Goal: Communication & Community: Ask a question

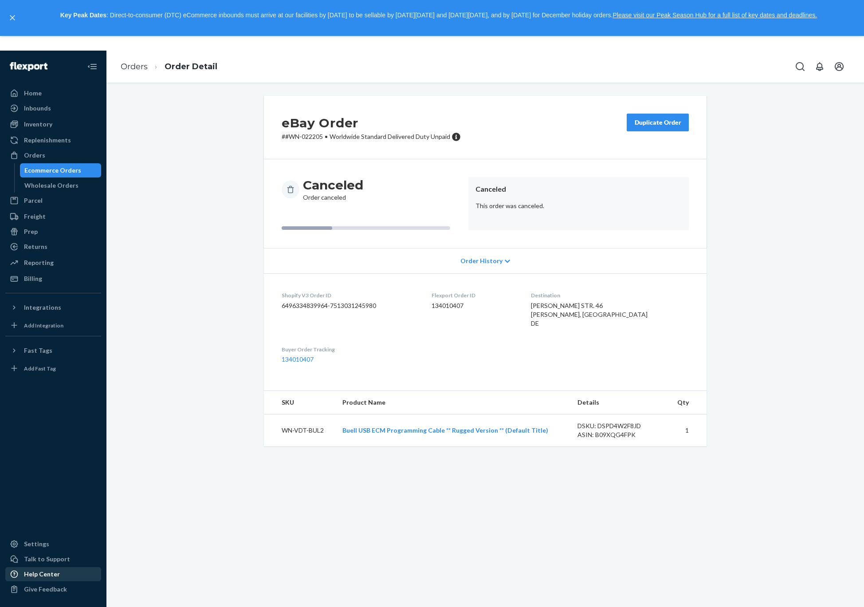
click at [46, 571] on div "Help Center" at bounding box center [42, 573] width 36 height 9
click at [51, 141] on div "Replenishments" at bounding box center [47, 140] width 47 height 9
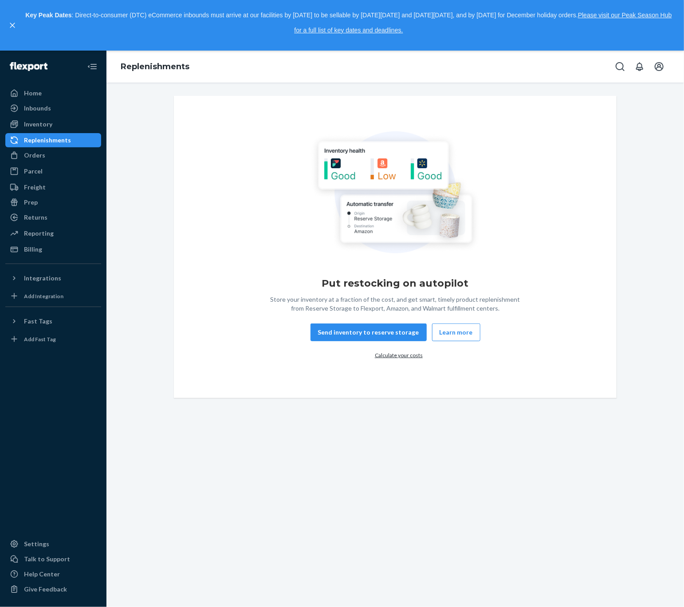
click at [47, 137] on div "Replenishments" at bounding box center [47, 140] width 47 height 9
drag, startPoint x: 337, startPoint y: 332, endPoint x: 330, endPoint y: 335, distance: 8.0
click at [337, 332] on button "Send inventory to reserve storage" at bounding box center [368, 332] width 116 height 18
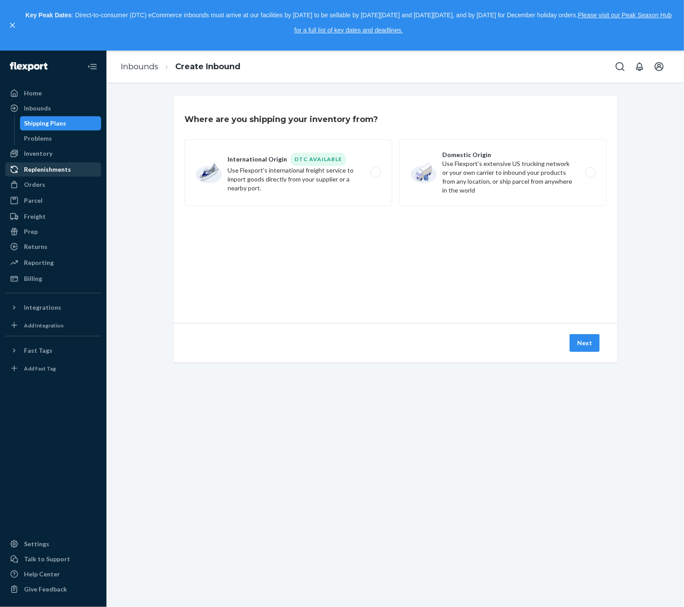
click at [44, 170] on div "Replenishments" at bounding box center [47, 169] width 47 height 9
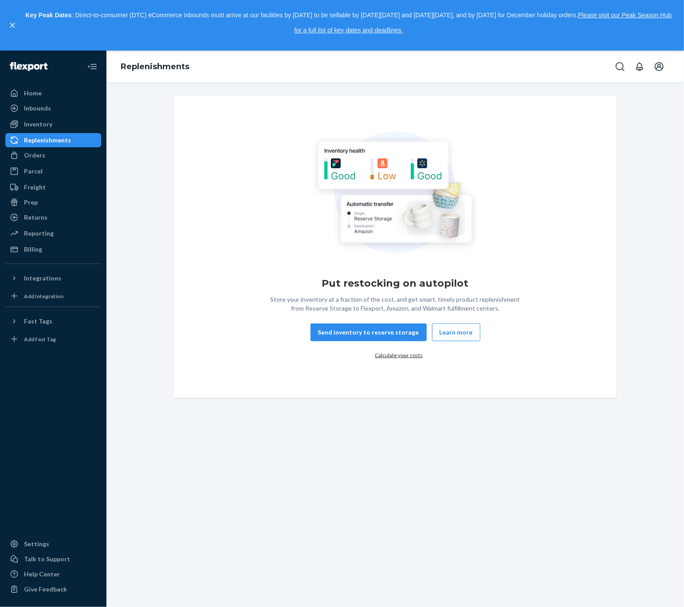
click at [193, 438] on div "Put restocking on autopilot Store your inventory at a fraction of the cost, and…" at bounding box center [394, 344] width 577 height 524
click at [28, 159] on div "Orders" at bounding box center [34, 155] width 21 height 9
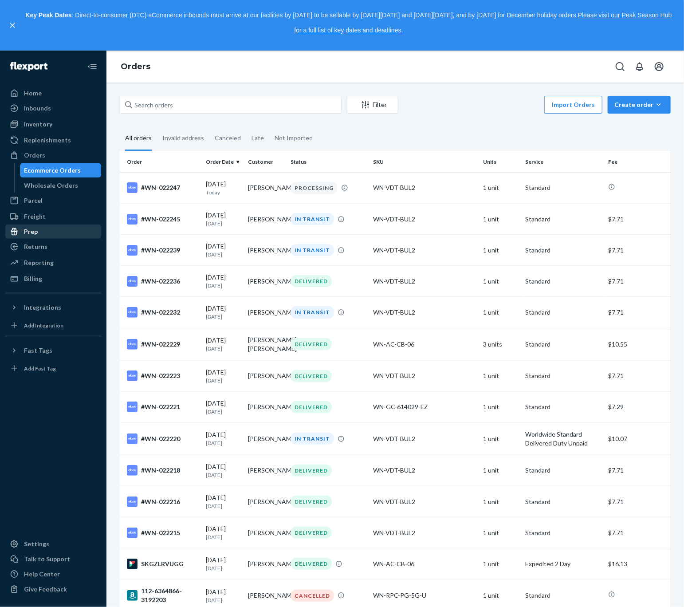
click at [36, 230] on div "Prep" at bounding box center [31, 231] width 14 height 9
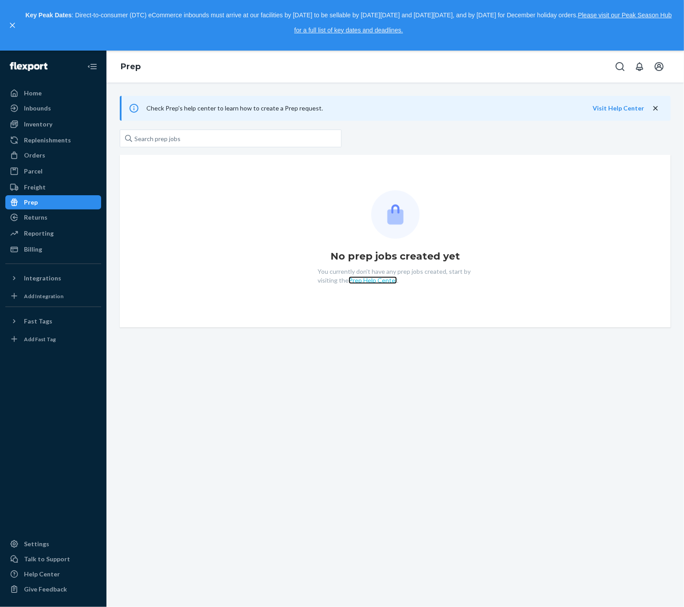
click at [369, 281] on link "Prep Help Center" at bounding box center [373, 280] width 48 height 8
click at [35, 173] on div "Parcel" at bounding box center [33, 171] width 19 height 9
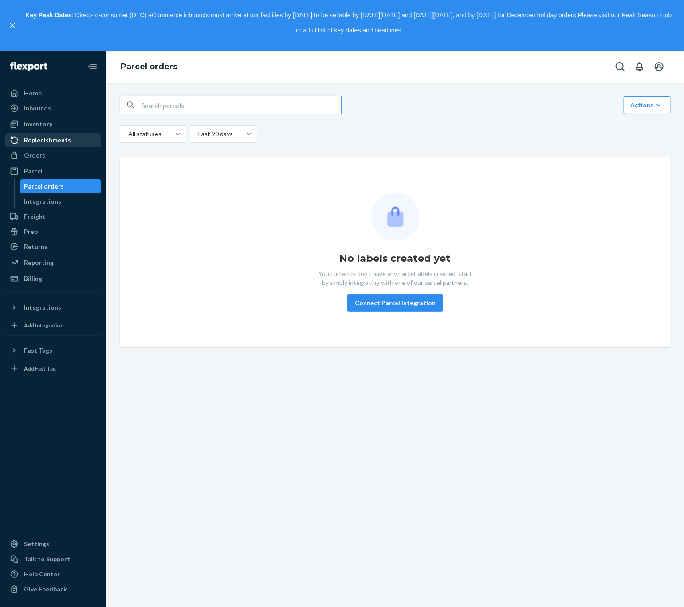
click at [32, 141] on div "Replenishments" at bounding box center [47, 140] width 47 height 9
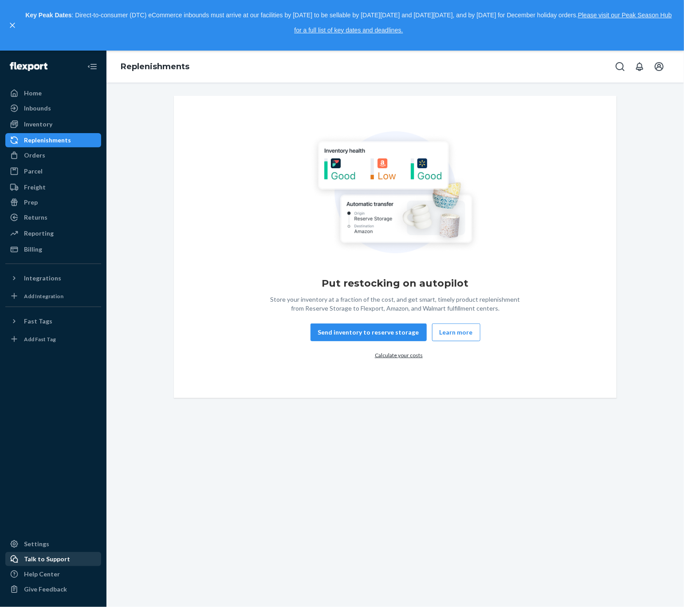
click at [55, 557] on div "Talk to Support" at bounding box center [47, 558] width 46 height 9
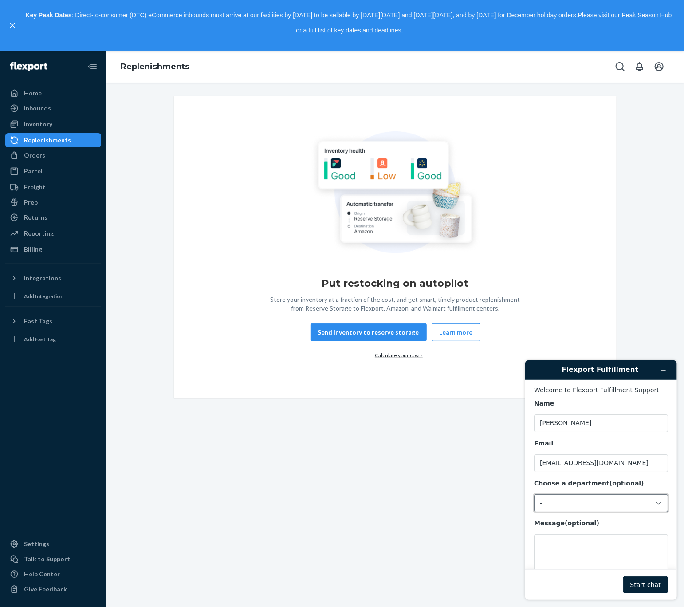
click at [567, 504] on div "-" at bounding box center [595, 503] width 112 height 8
click at [567, 541] on li "Messaging (Chat Team)" at bounding box center [599, 540] width 131 height 16
click at [565, 543] on textarea "Message (optional)" at bounding box center [601, 559] width 134 height 50
type textarea "How to I transfer inventory to FBA?"
click at [646, 581] on button "Start chat" at bounding box center [645, 584] width 45 height 17
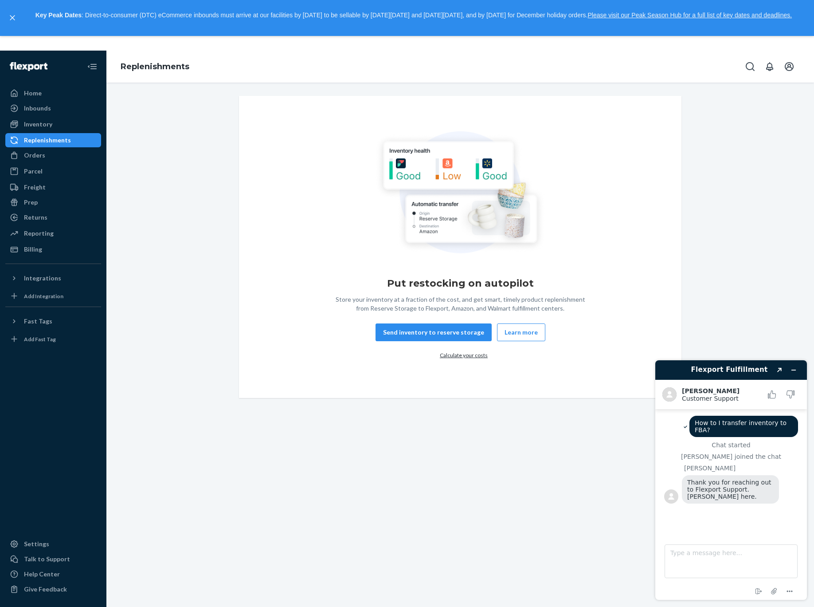
scroll to position [28, 0]
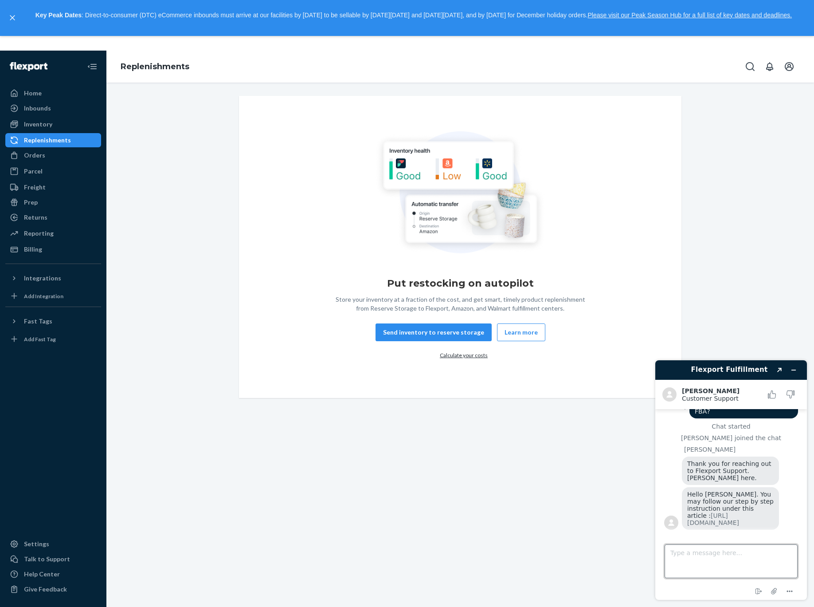
click at [724, 560] on textarea "Type a message here..." at bounding box center [731, 561] width 133 height 34
type textarea "yes, I saw that article."
click at [733, 558] on textarea "yes, I saw that article." at bounding box center [731, 561] width 133 height 34
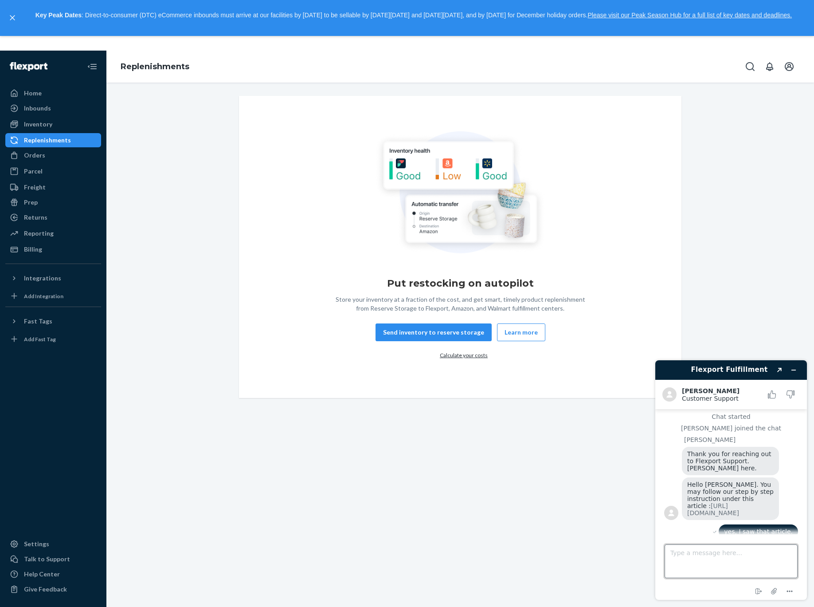
scroll to position [47, 0]
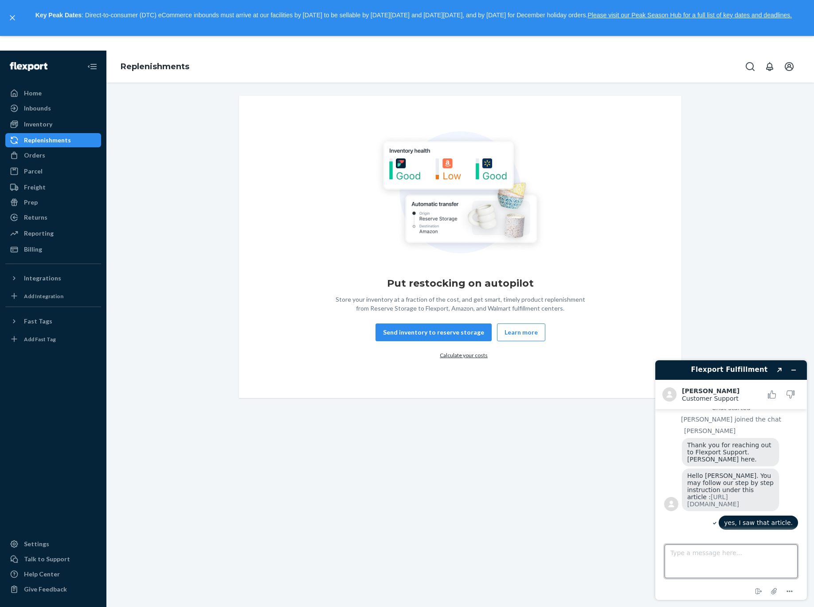
paste textarea "In Replenishments click Create Transfer."
type textarea "In Replenishments click Create Transfer."
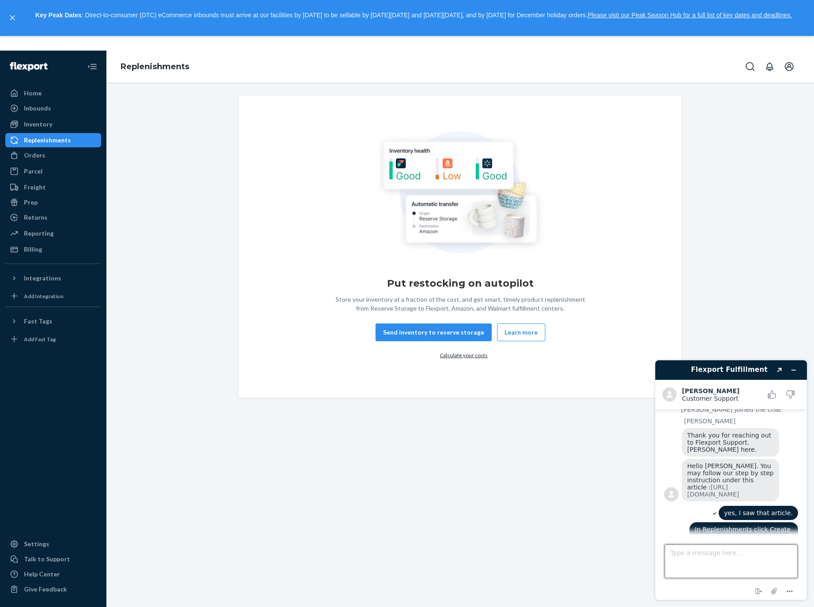
scroll to position [71, 0]
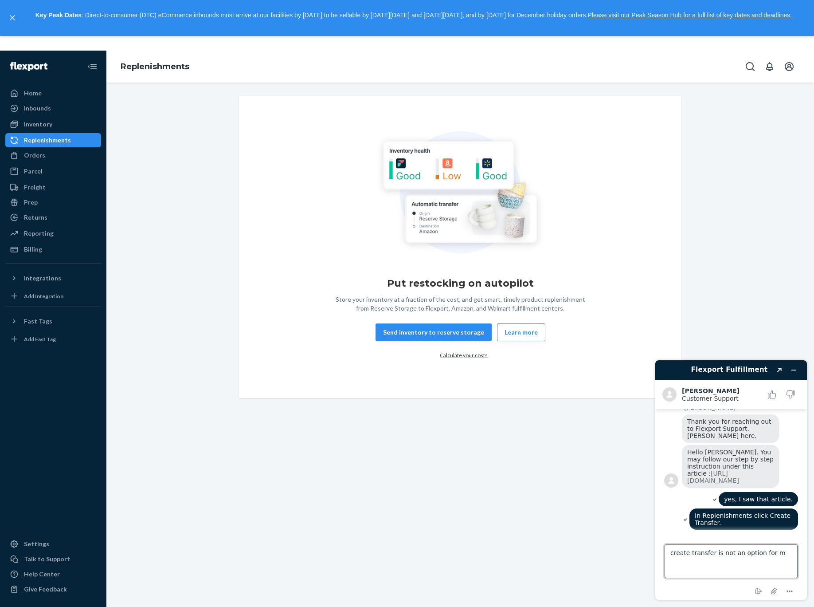
type textarea "create transfer is not an option for me"
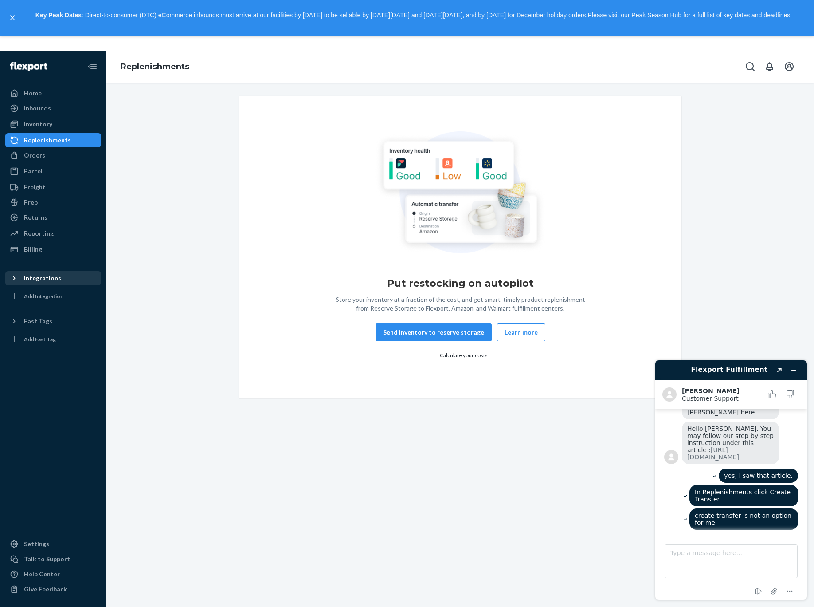
click at [7, 278] on div "Integrations" at bounding box center [53, 278] width 94 height 12
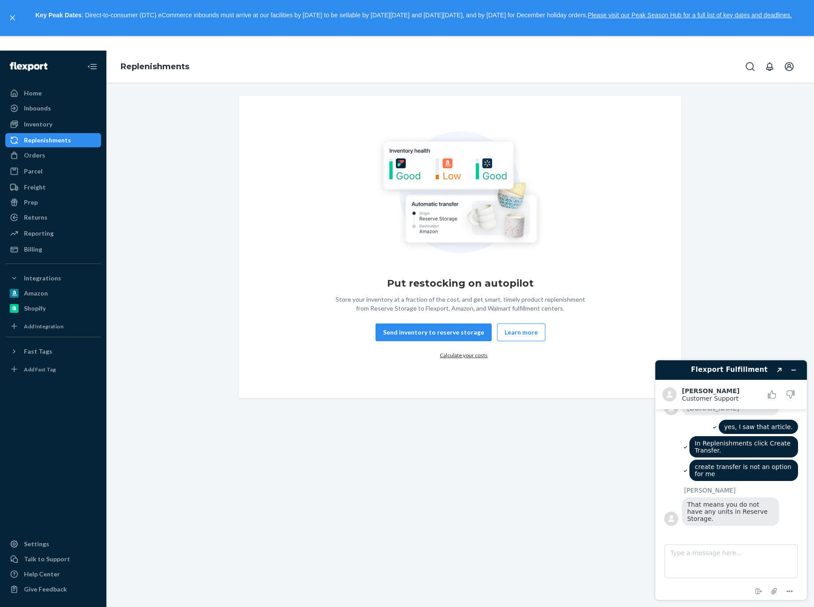
scroll to position [135, 0]
click at [700, 566] on textarea "Type a message here..." at bounding box center [731, 561] width 133 height 34
type textarea "correct"
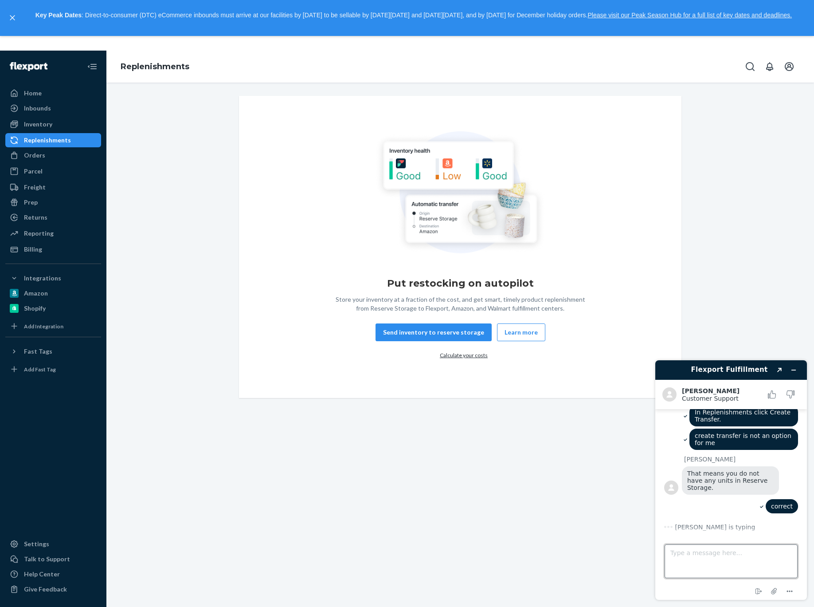
scroll to position [190, 0]
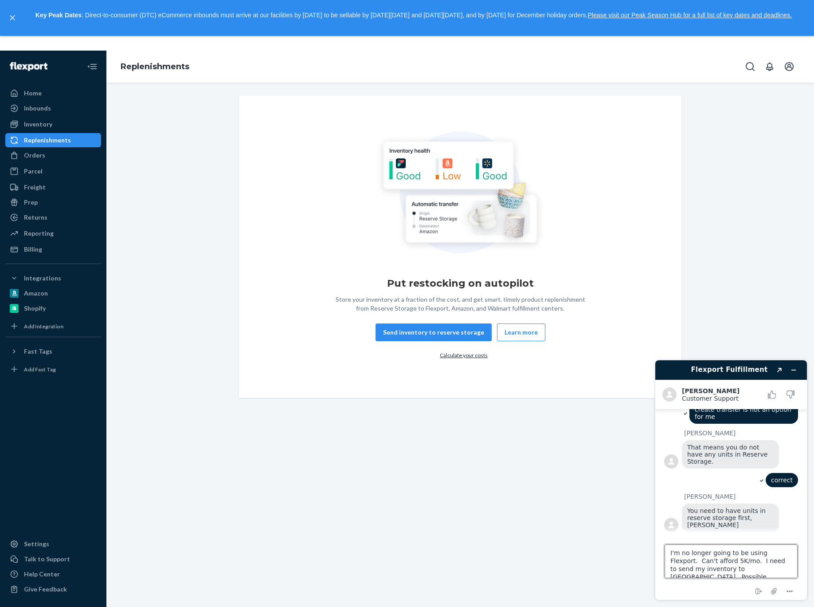
type textarea "I'm no longer going to be using Flexport. Can't afford 5K/mo. I need to send my…"
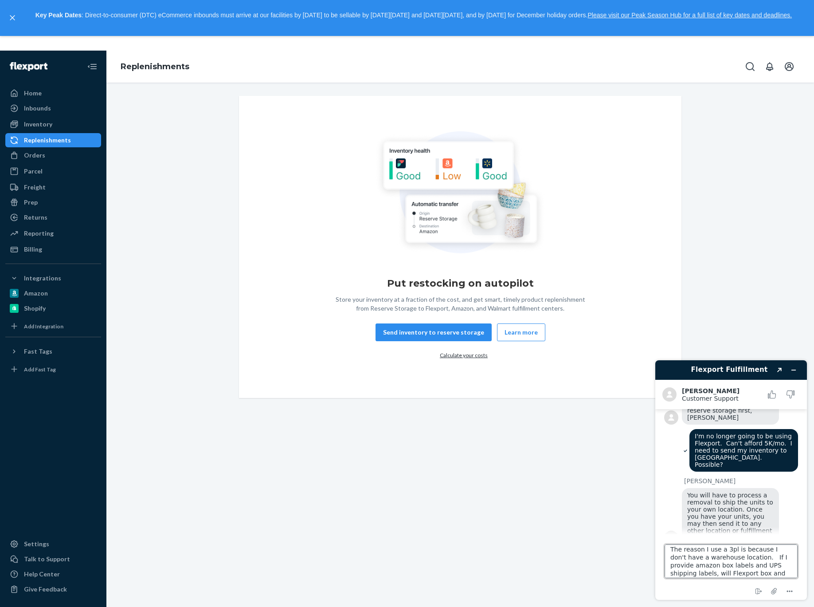
scroll to position [11, 0]
type textarea "The reason I use a 3pl is because I don't have a warehouse location. If I provi…"
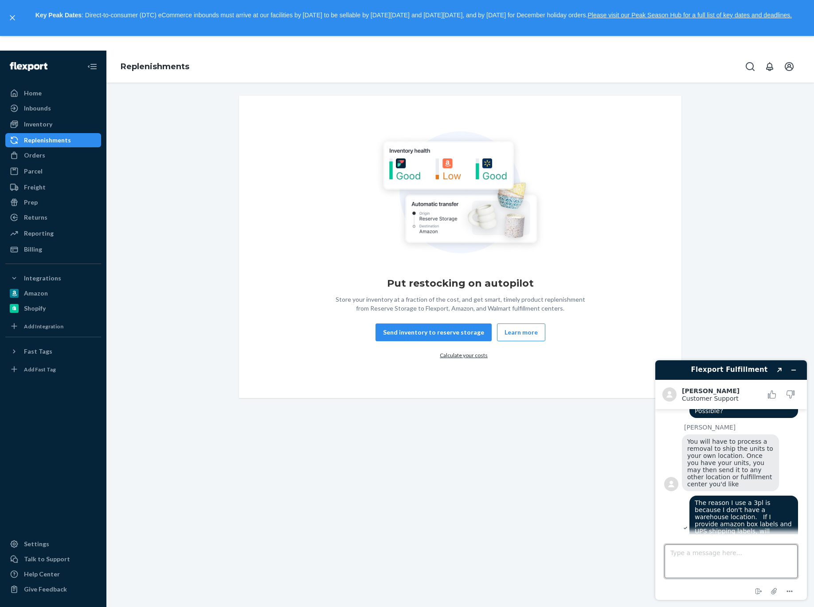
scroll to position [483, 0]
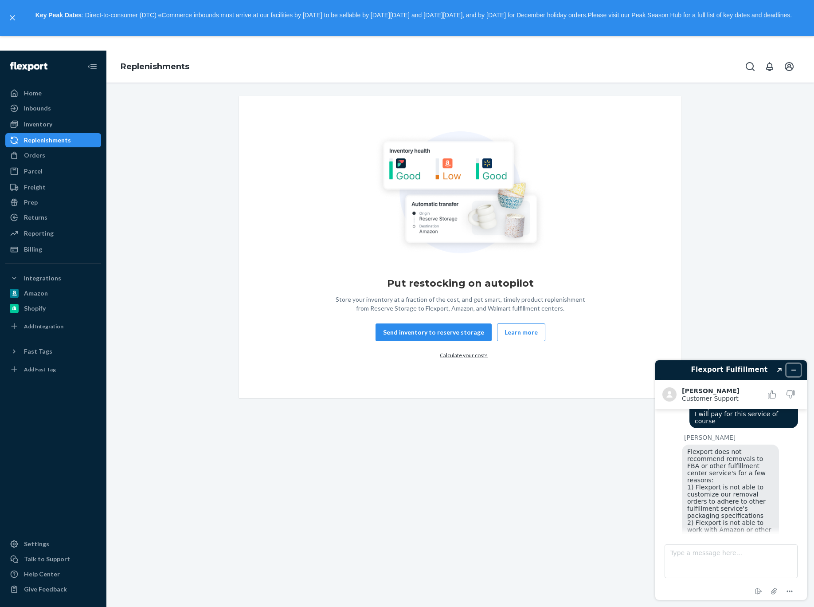
click at [733, 365] on button "Minimize widget" at bounding box center [794, 370] width 14 height 12
